Goal: Information Seeking & Learning: Compare options

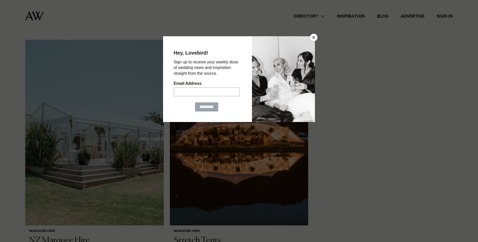
scroll to position [429, 0]
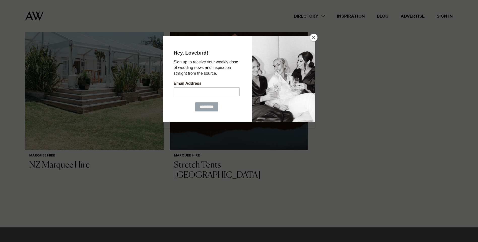
click at [314, 36] on button "Close" at bounding box center [314, 38] width 8 height 8
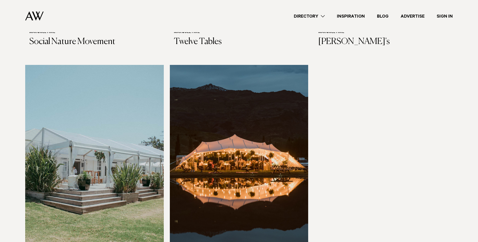
scroll to position [252, 0]
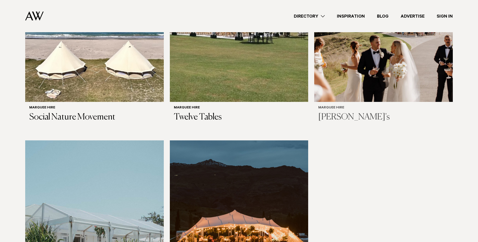
click at [323, 115] on h3 "[PERSON_NAME]'s" at bounding box center [383, 117] width 131 height 10
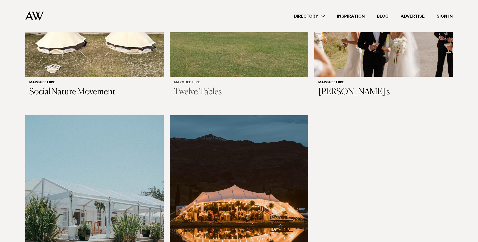
scroll to position [227, 0]
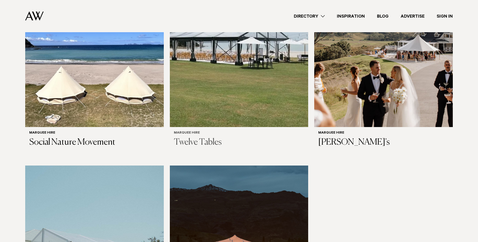
click at [224, 82] on img at bounding box center [239, 34] width 139 height 186
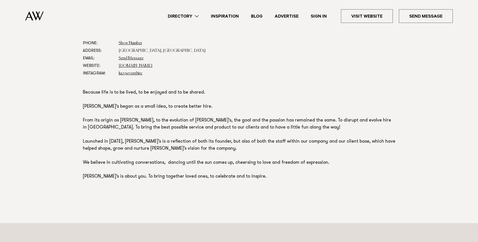
scroll to position [302, 0]
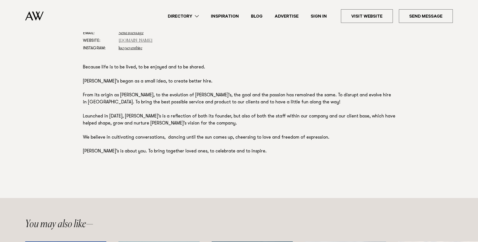
click at [136, 41] on link "lucysevents.com" at bounding box center [136, 41] width 34 height 4
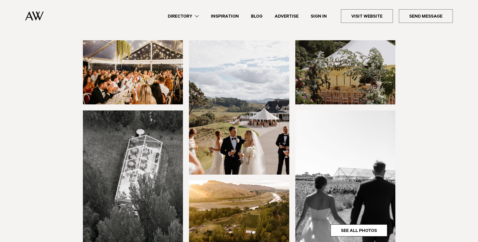
scroll to position [0, 0]
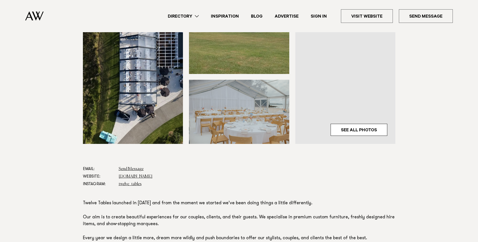
scroll to position [176, 0]
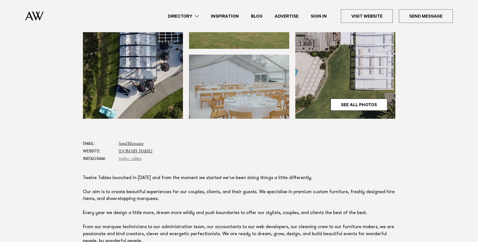
click at [131, 160] on link "twelve_tables" at bounding box center [130, 159] width 23 height 4
